Goal: Information Seeking & Learning: Learn about a topic

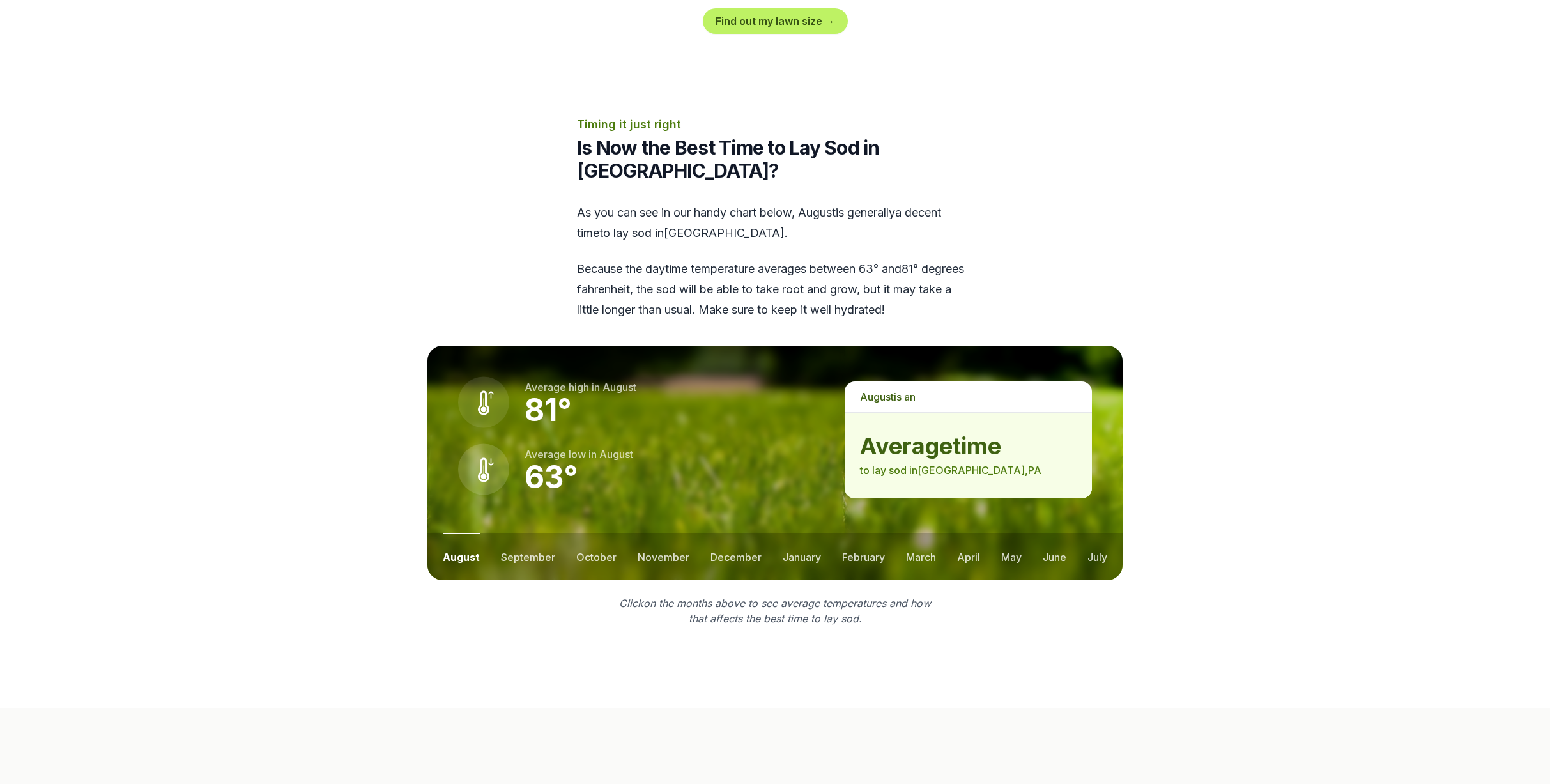
scroll to position [1467, 0]
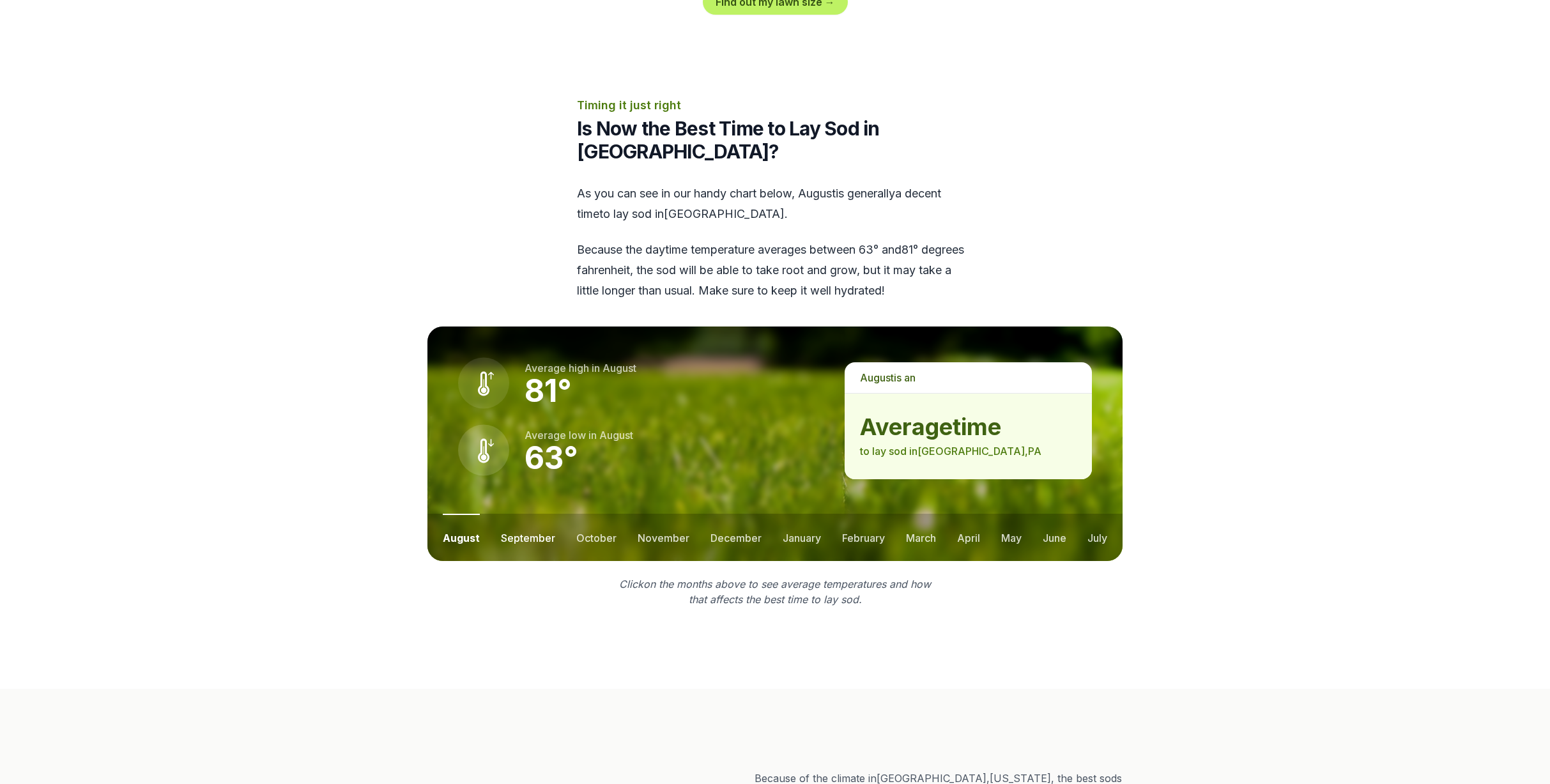
click at [527, 514] on button "september" at bounding box center [528, 537] width 54 height 47
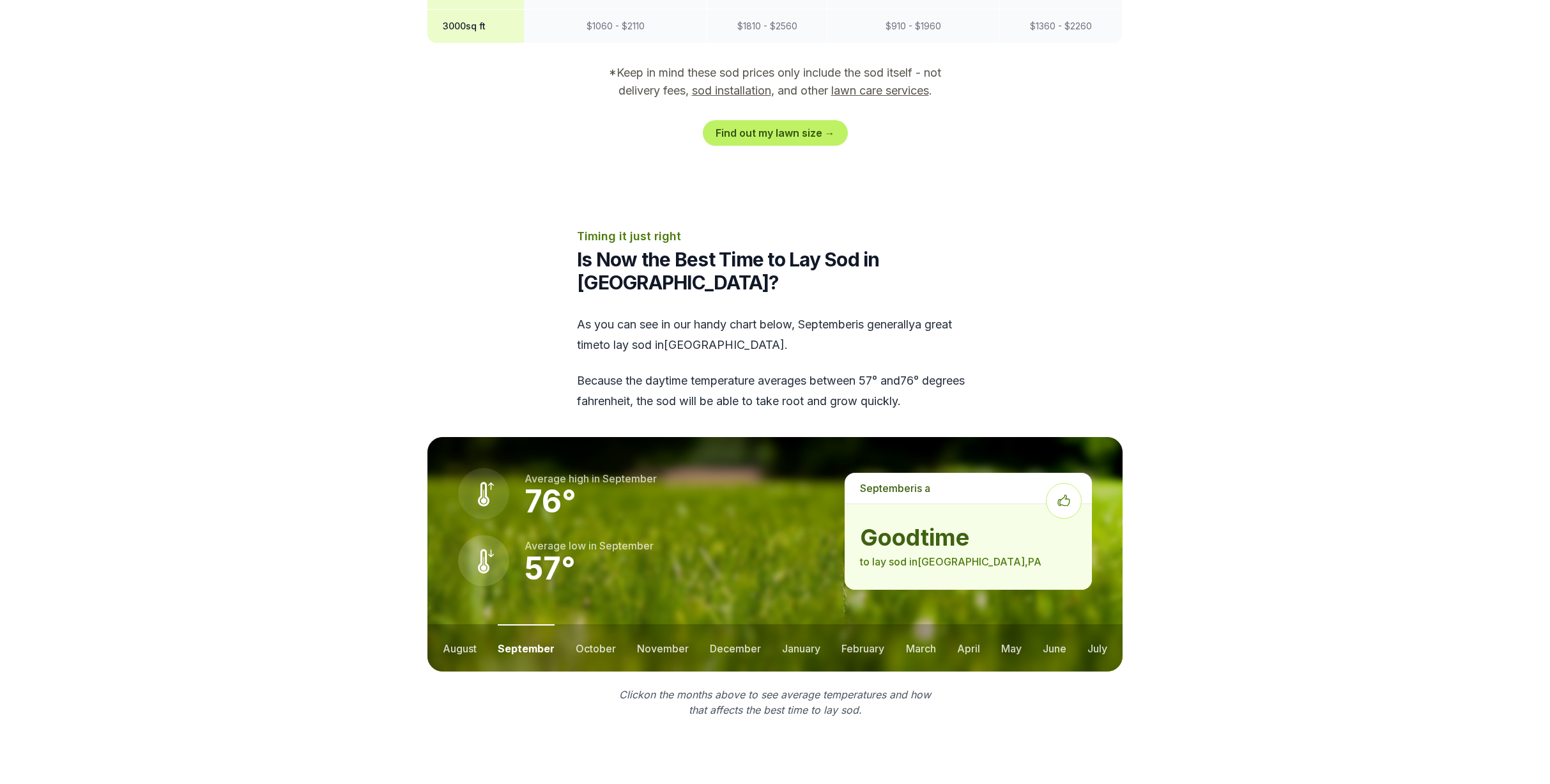
scroll to position [1321, 0]
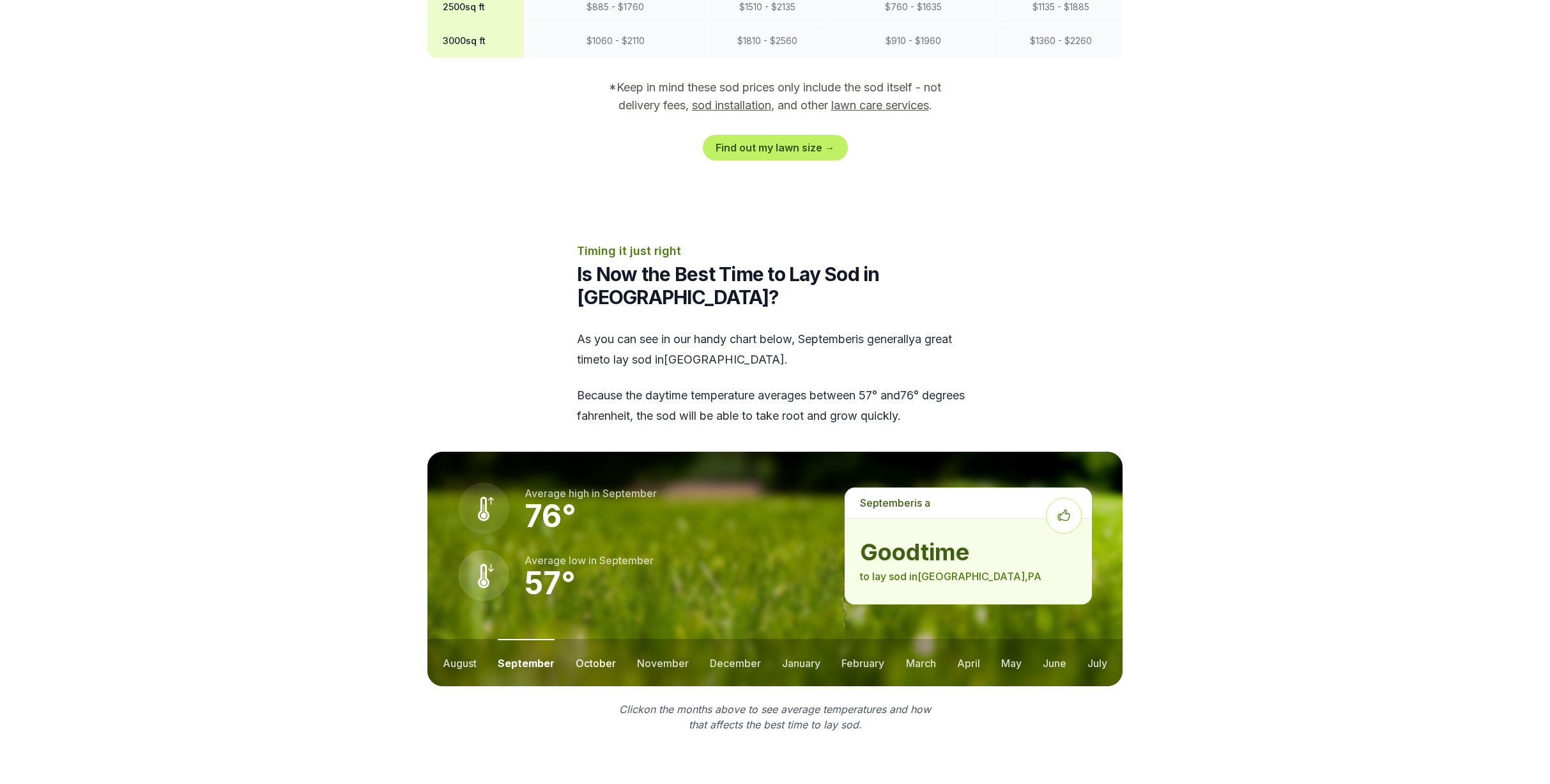
click at [584, 639] on button "october" at bounding box center [596, 662] width 41 height 47
click at [662, 639] on button "november" at bounding box center [662, 662] width 52 height 47
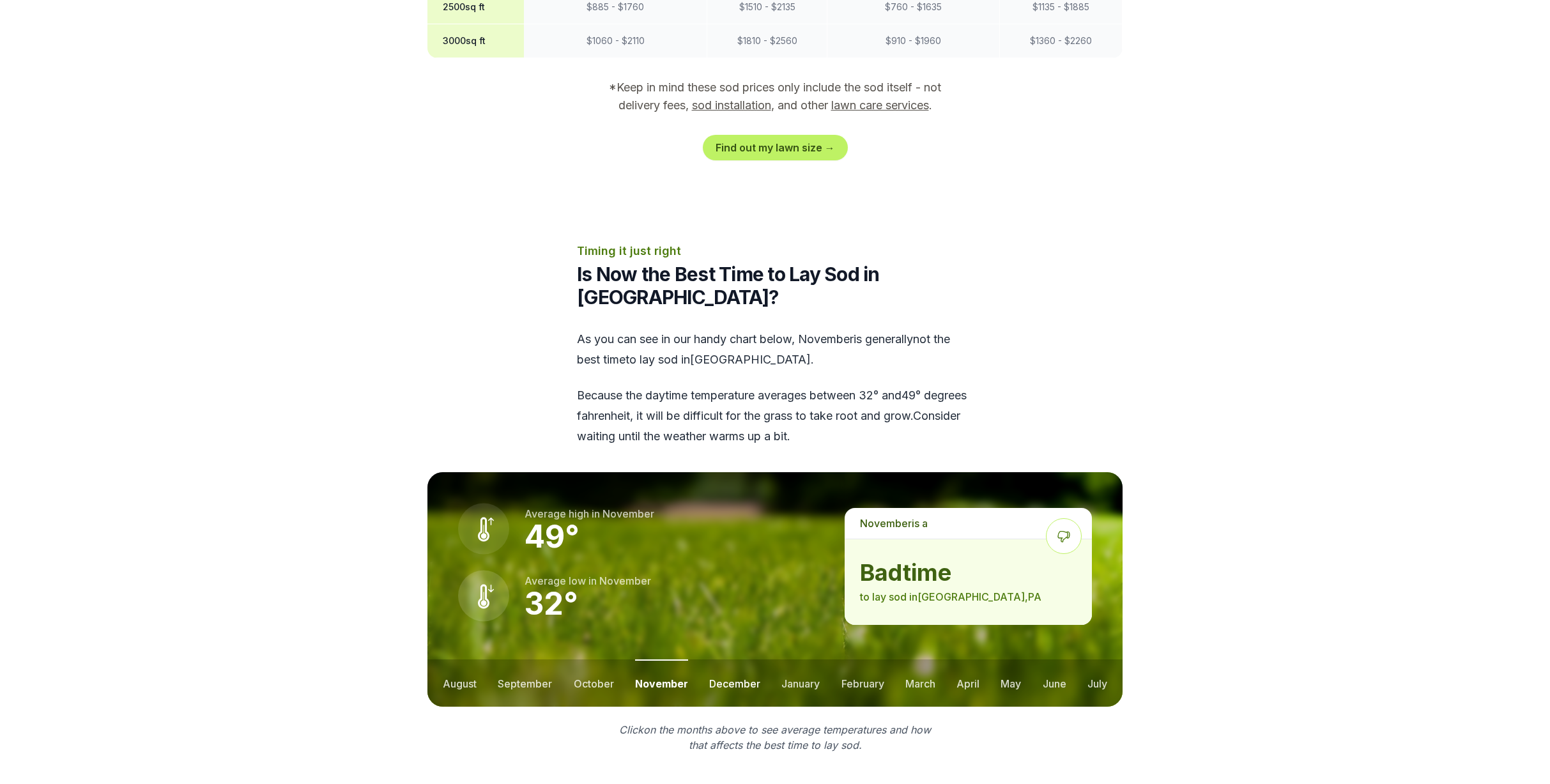
click at [736, 659] on button "december" at bounding box center [734, 683] width 51 height 47
click at [801, 659] on button "january" at bounding box center [801, 683] width 38 height 47
click at [862, 659] on button "february" at bounding box center [864, 683] width 43 height 47
click at [921, 659] on button "march" at bounding box center [921, 683] width 30 height 47
click at [972, 659] on button "april" at bounding box center [969, 683] width 23 height 47
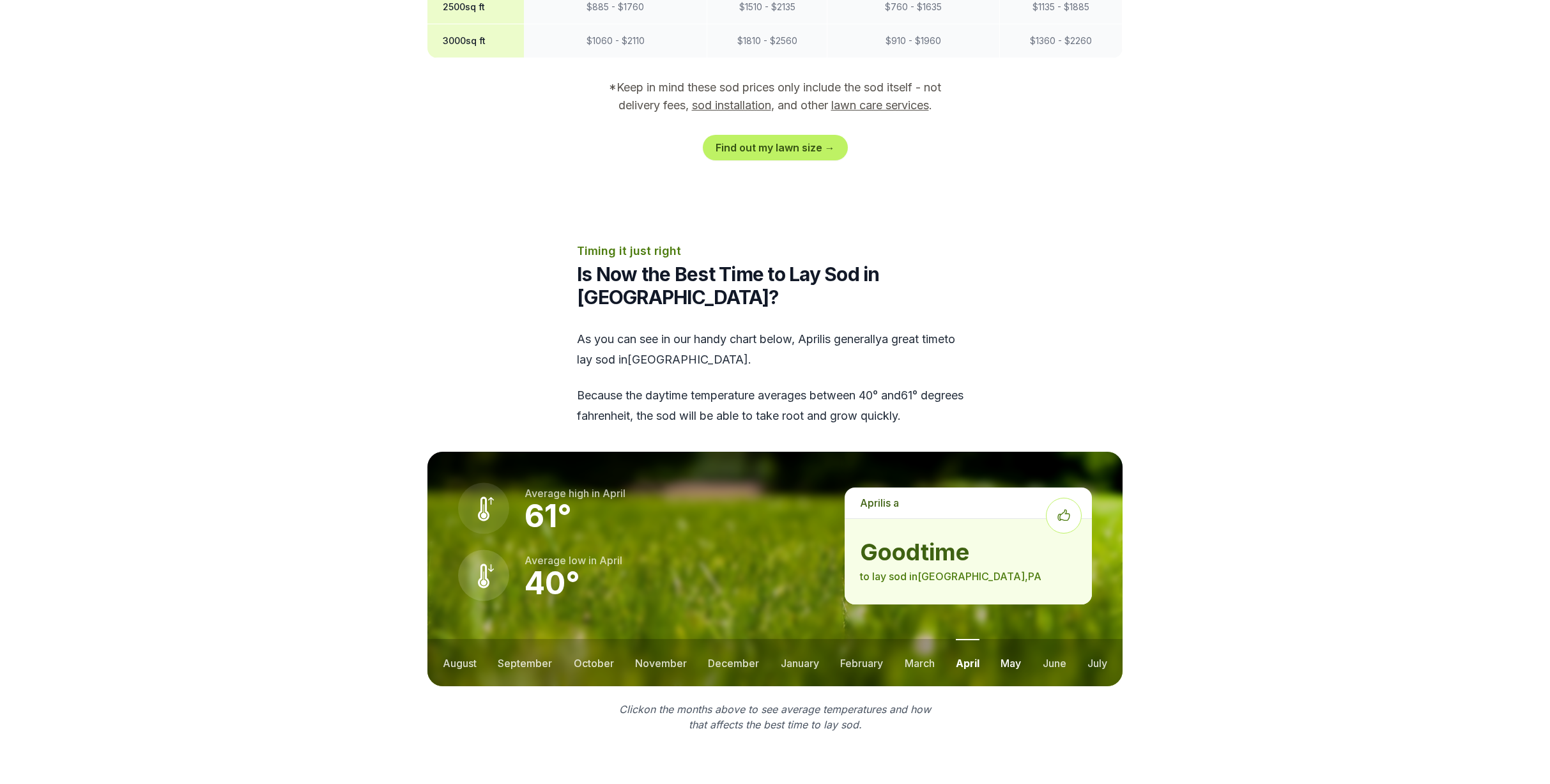
click at [1011, 639] on button "may" at bounding box center [1011, 662] width 20 height 47
click at [537, 639] on button "september" at bounding box center [524, 662] width 54 height 47
click at [600, 639] on button "october" at bounding box center [596, 662] width 41 height 47
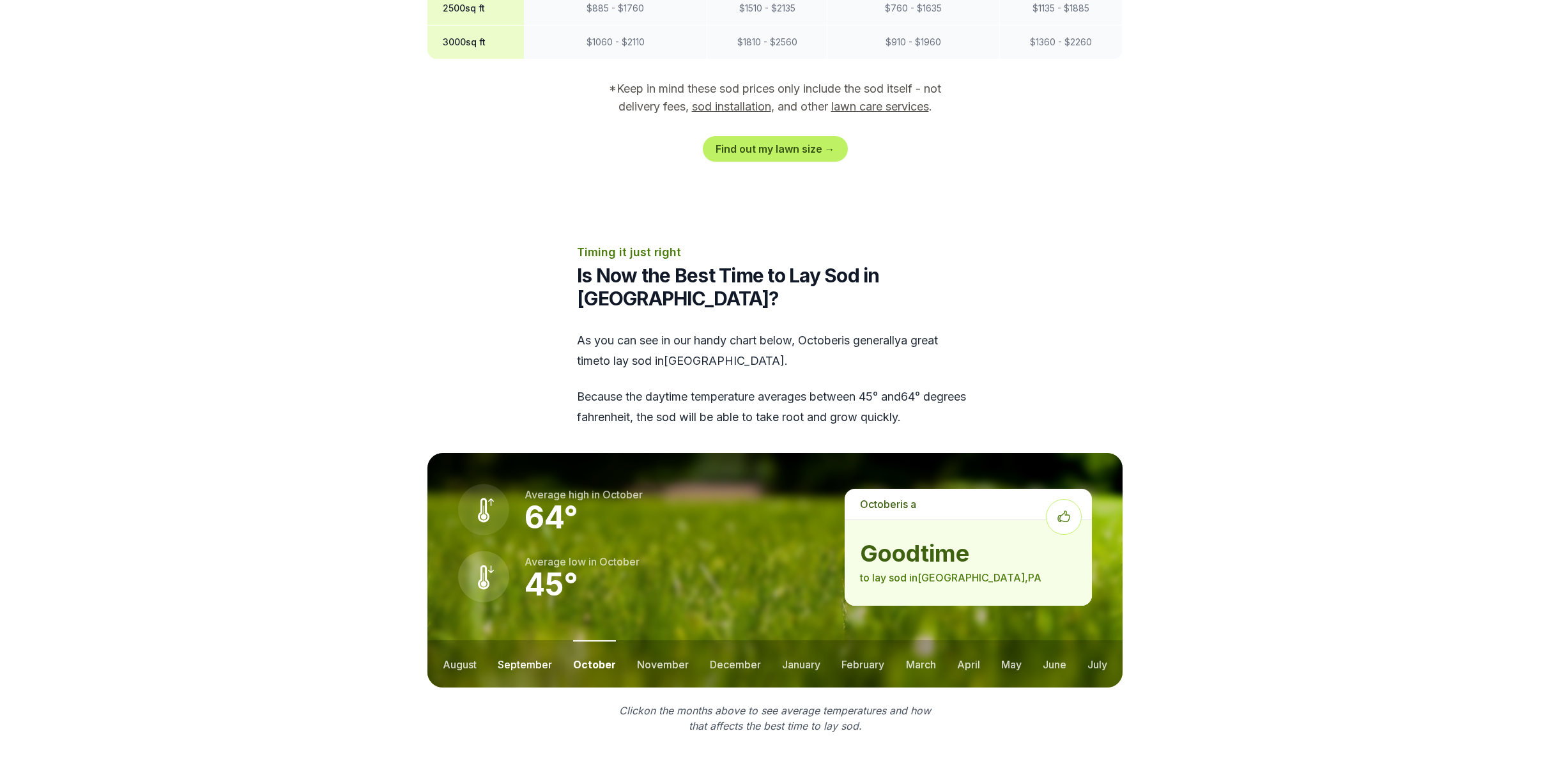
click at [515, 640] on button "september" at bounding box center [524, 663] width 54 height 47
